Goal: Task Accomplishment & Management: Complete application form

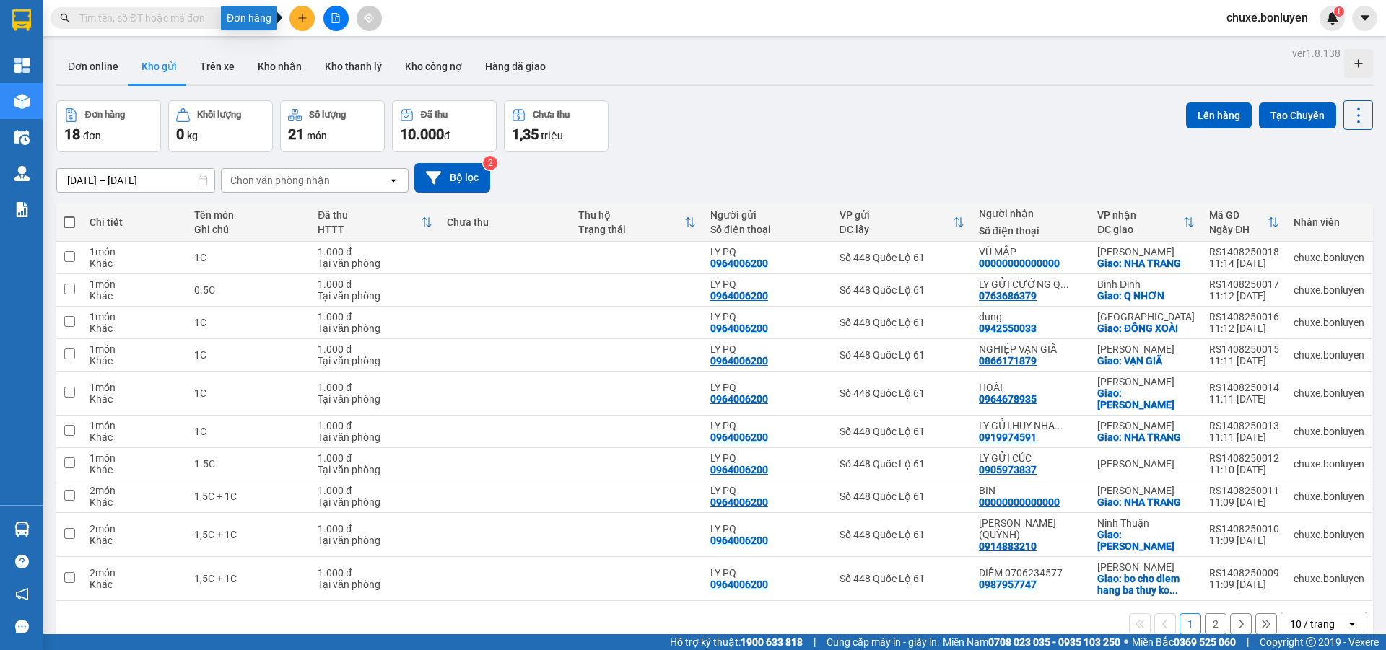
click at [305, 22] on icon "plus" at bounding box center [302, 18] width 10 height 10
click at [337, 56] on div "Tạo đơn hàng" at bounding box center [359, 54] width 63 height 16
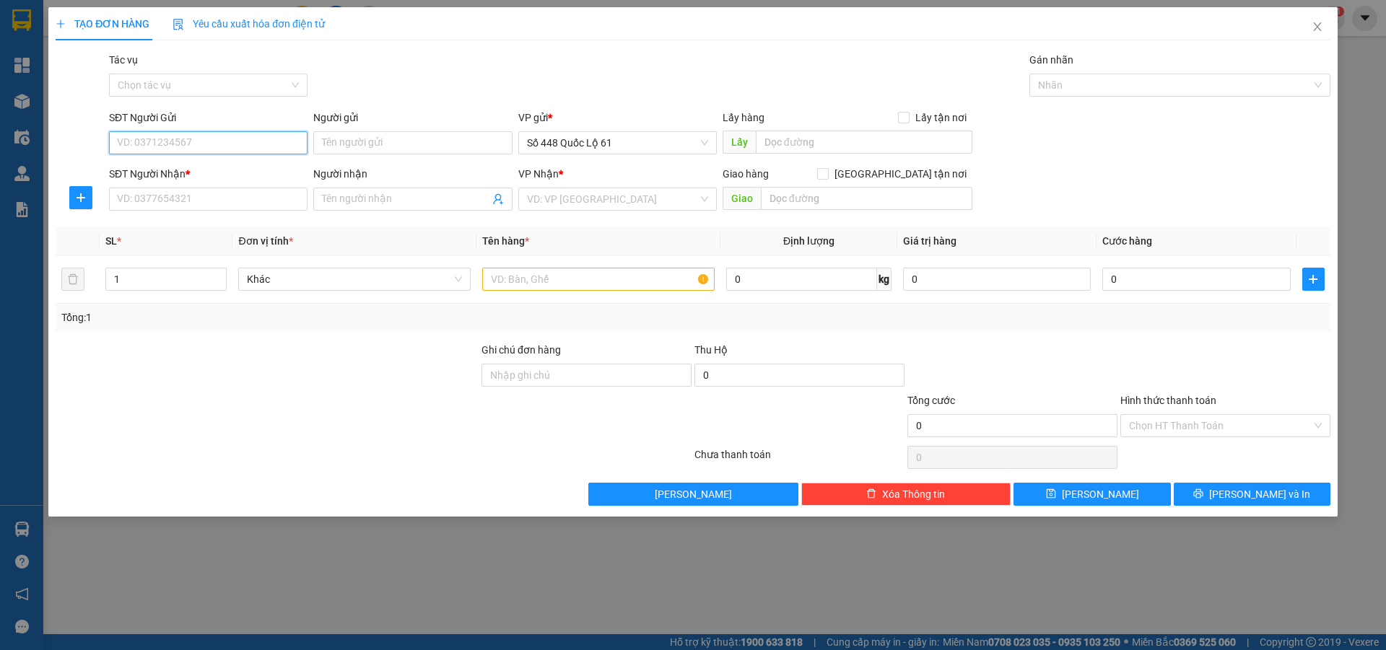
click at [236, 146] on input "SĐT Người Gửi" at bounding box center [208, 142] width 198 height 23
click at [173, 167] on div "0353688144" at bounding box center [208, 172] width 181 height 16
type input "0353688144"
type input "NHA MAN"
type input "0000000000000"
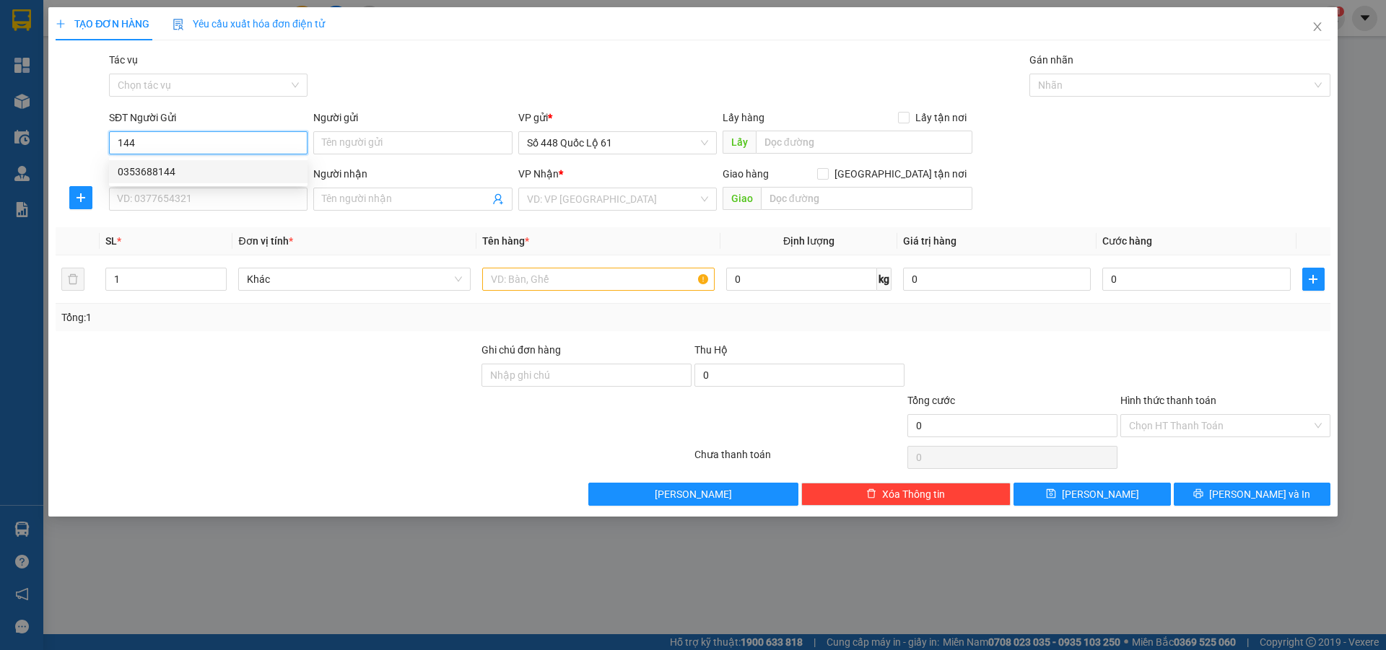
type input "MÃ 555 ĐN"
checkbox input "true"
type input "vinahouse"
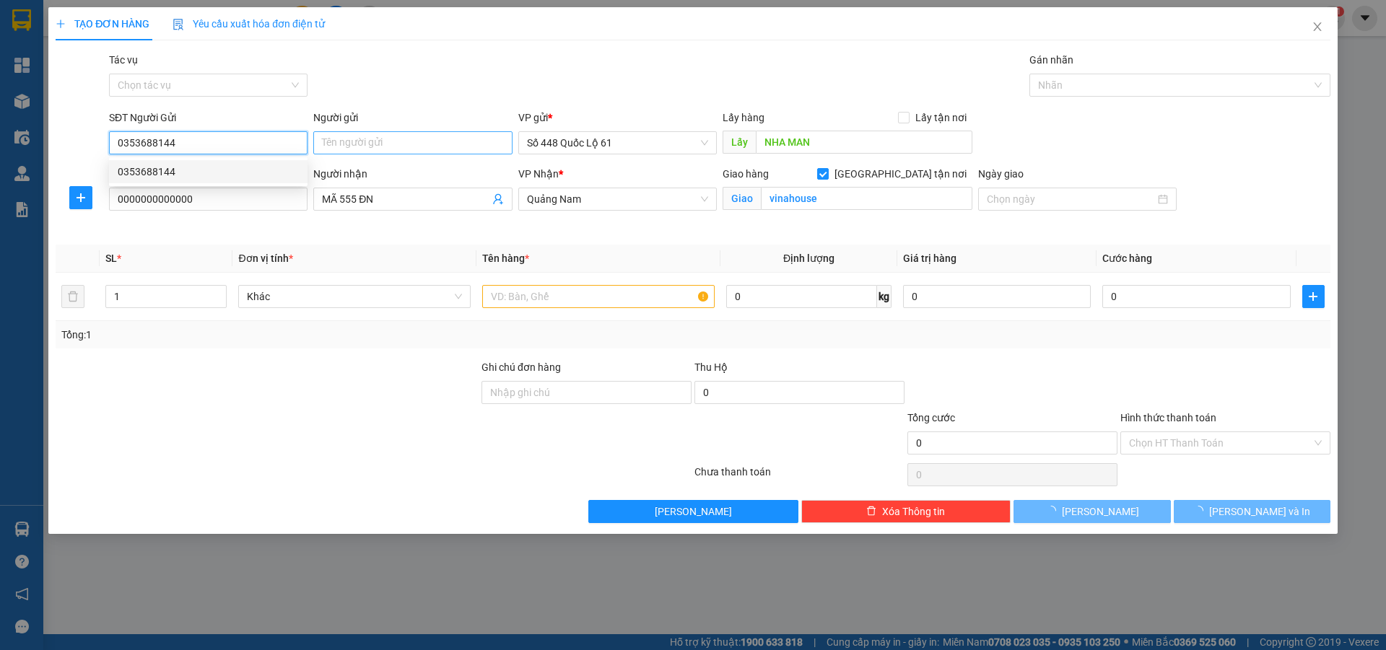
type input "300.000"
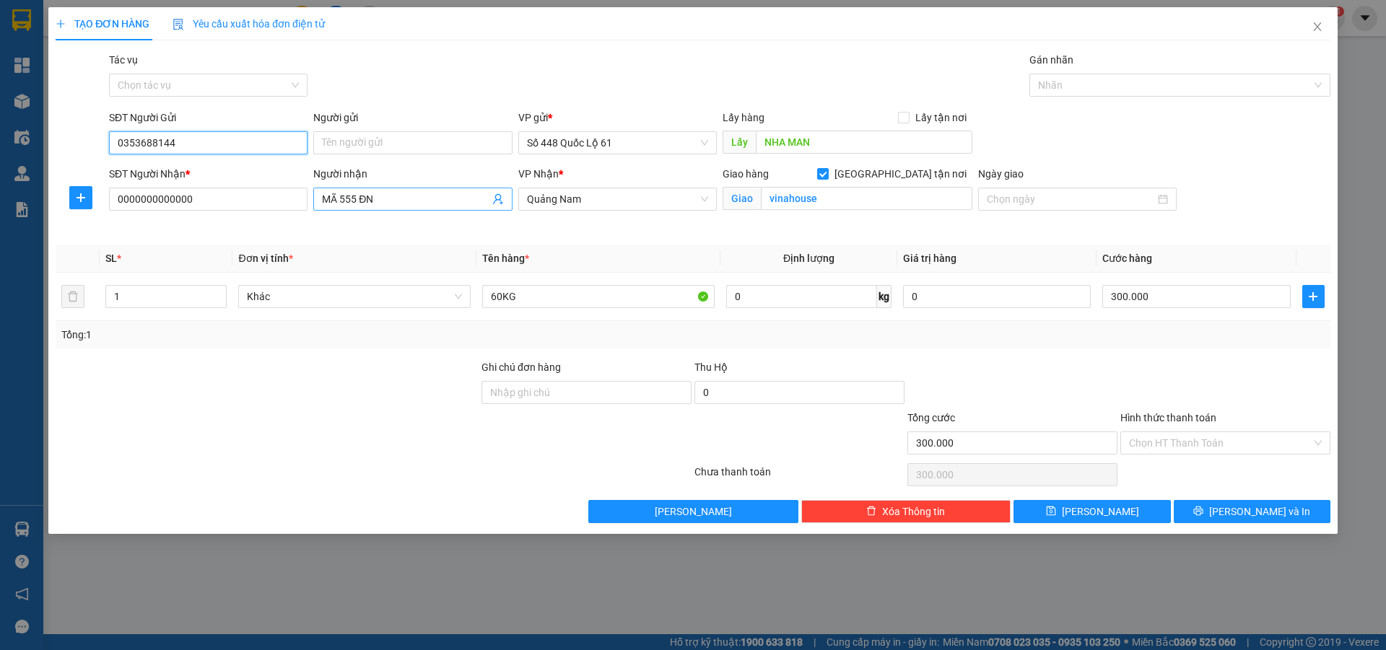
type input "0353688144"
drag, startPoint x: 431, startPoint y: 197, endPoint x: 126, endPoint y: 225, distance: 305.9
click at [136, 228] on div "SĐT Người Nhận * 0000000000000 Người nhận MÃ 555 ĐN VP Nhận * Quảng Nam Giao h…" at bounding box center [719, 200] width 1227 height 68
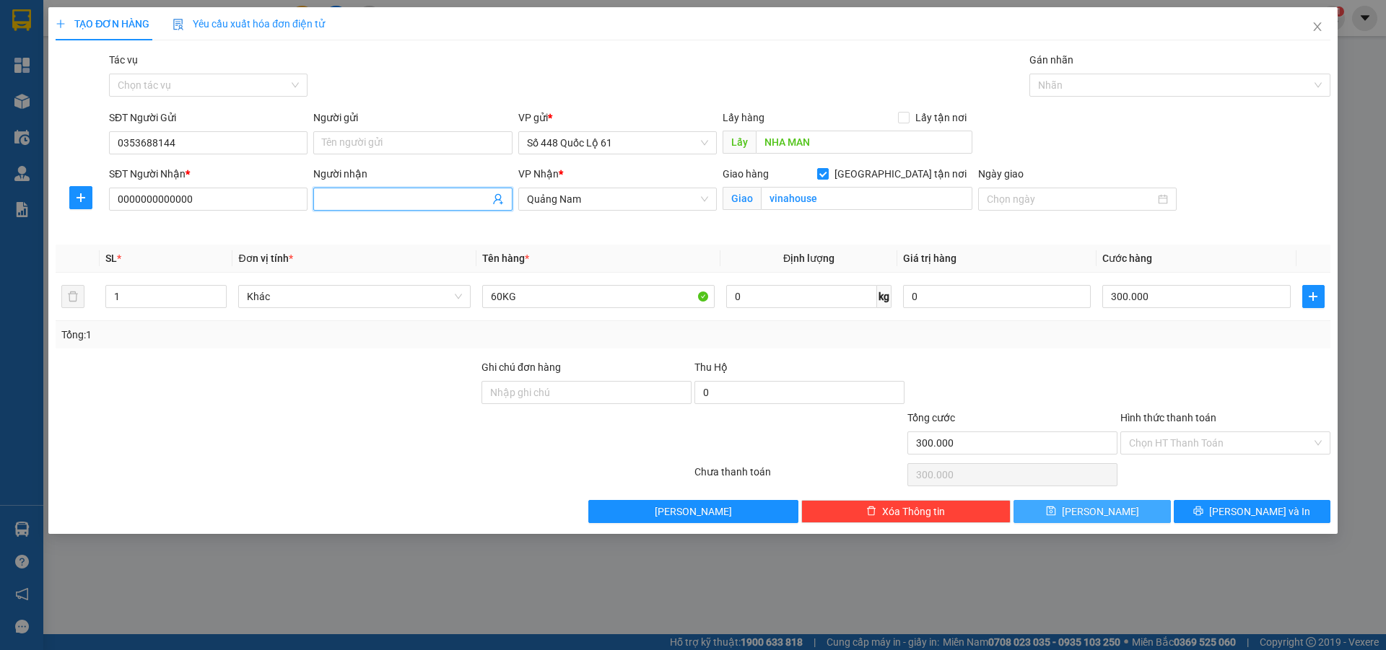
click at [1134, 505] on button "Lưu" at bounding box center [1091, 511] width 157 height 23
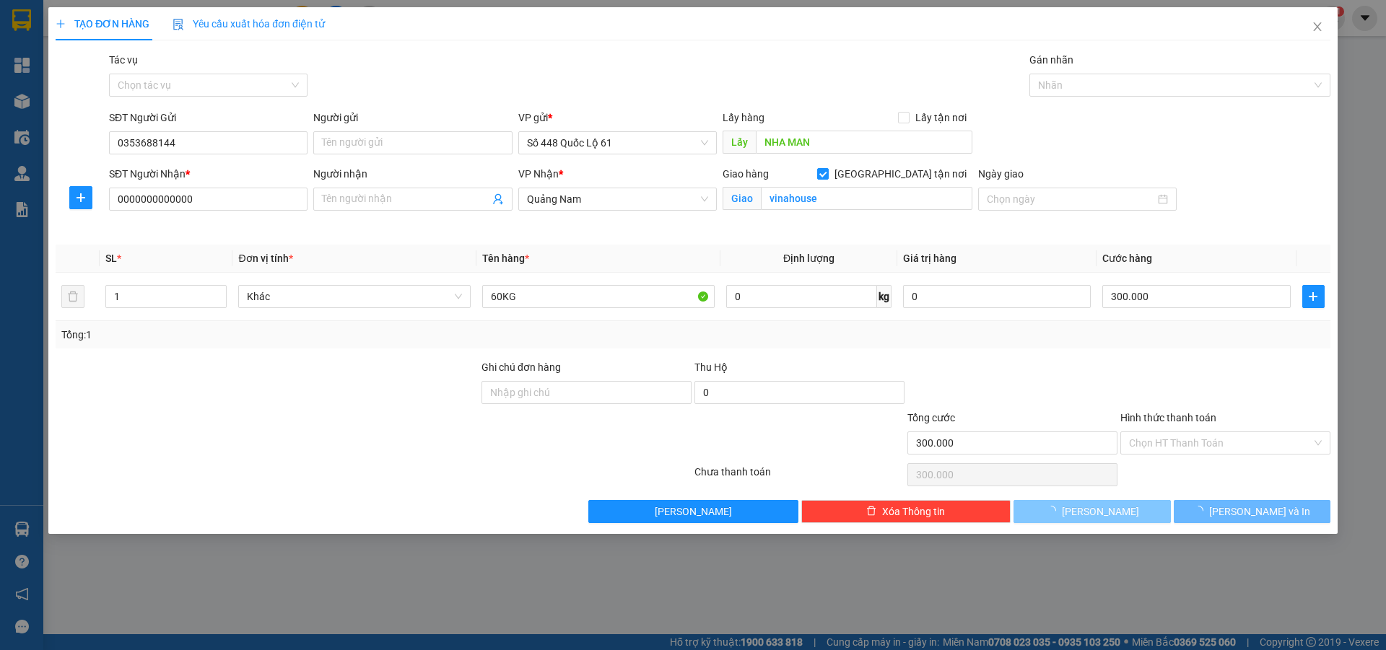
checkbox input "false"
type input "0"
